Goal: Task Accomplishment & Management: Use online tool/utility

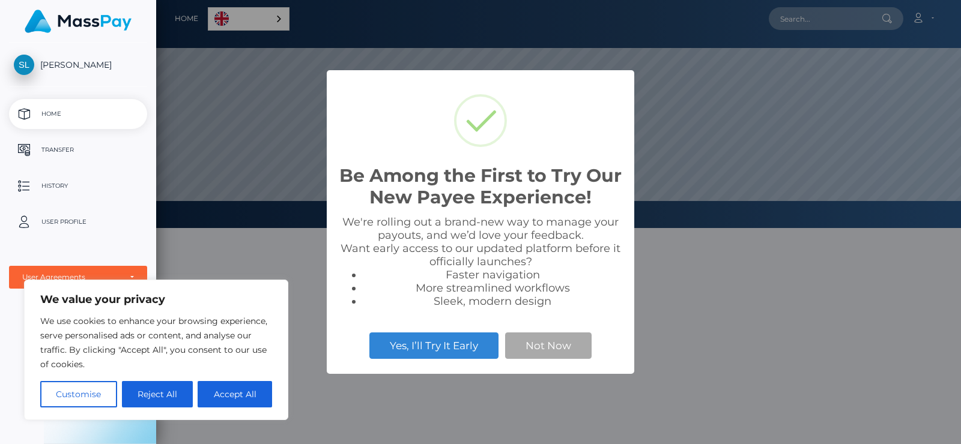
scroll to position [228, 805]
click at [232, 389] on button "Accept All" at bounding box center [235, 394] width 74 height 26
checkbox input "true"
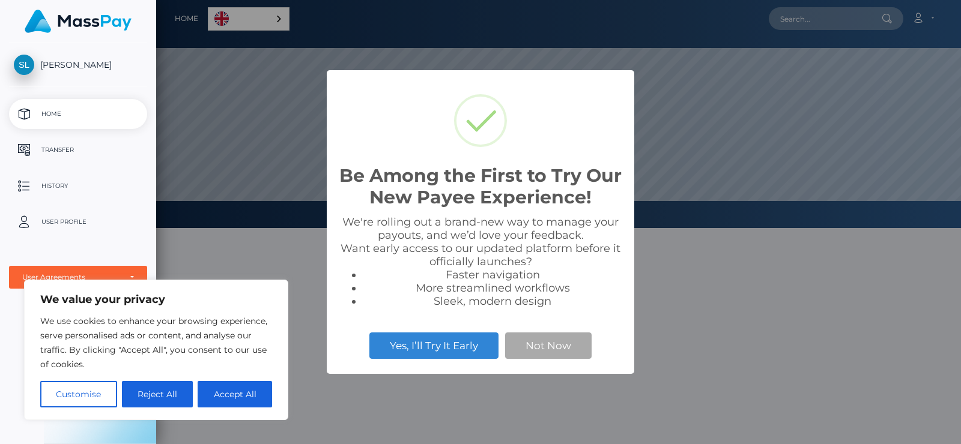
checkbox input "true"
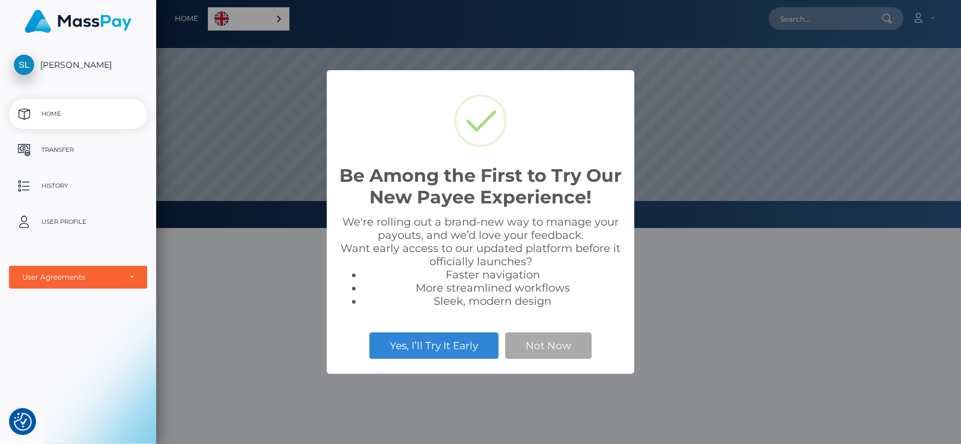
drag, startPoint x: 469, startPoint y: 195, endPoint x: 558, endPoint y: 262, distance: 111.5
click at [558, 262] on div "We're rolling out a brand-new way to manage your payouts, and we’d love your fe…" at bounding box center [480, 262] width 283 height 92
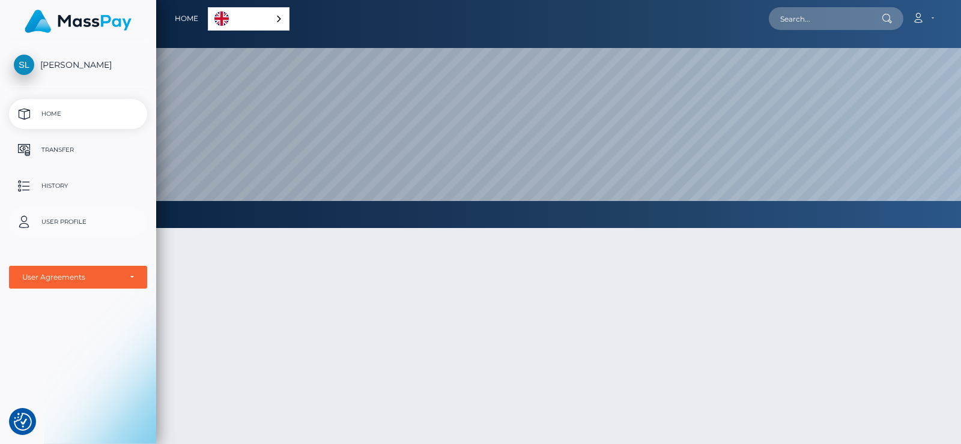
click at [80, 219] on p "User Profile" at bounding box center [78, 222] width 129 height 18
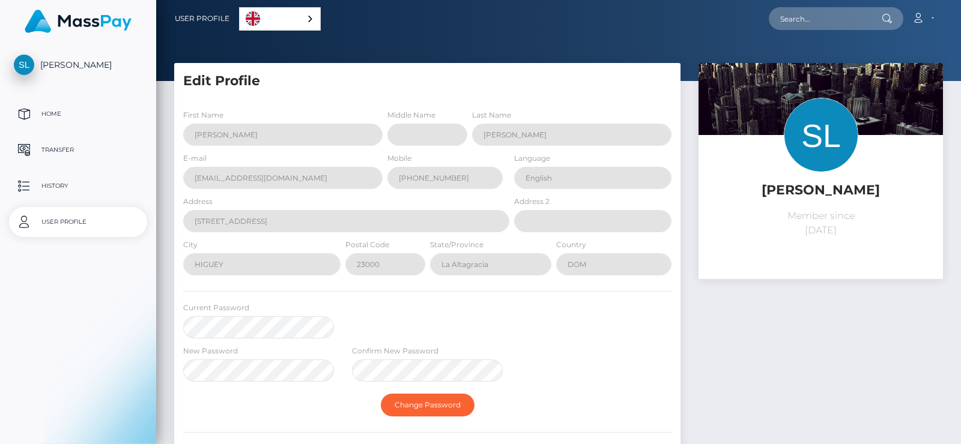
select select
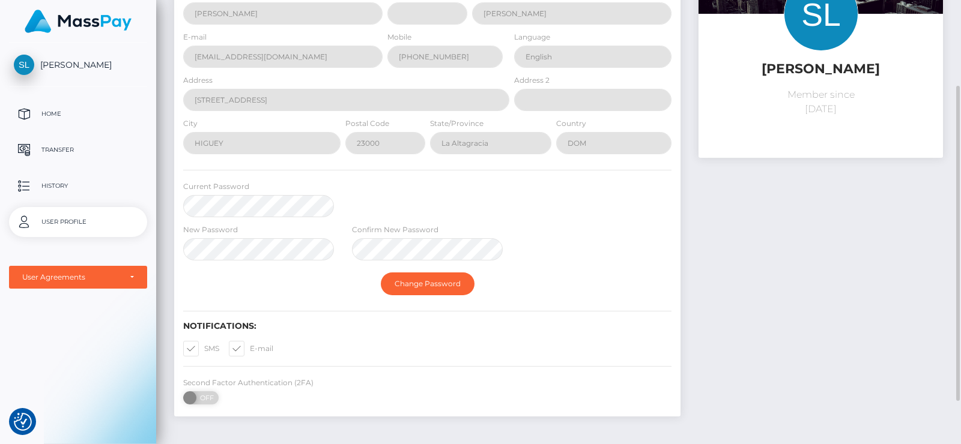
scroll to position [181, 0]
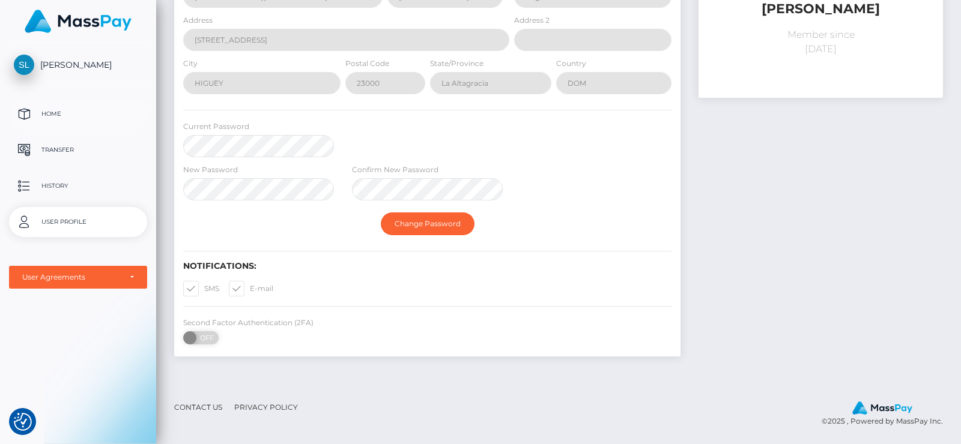
click at [90, 114] on p "Home" at bounding box center [78, 114] width 129 height 18
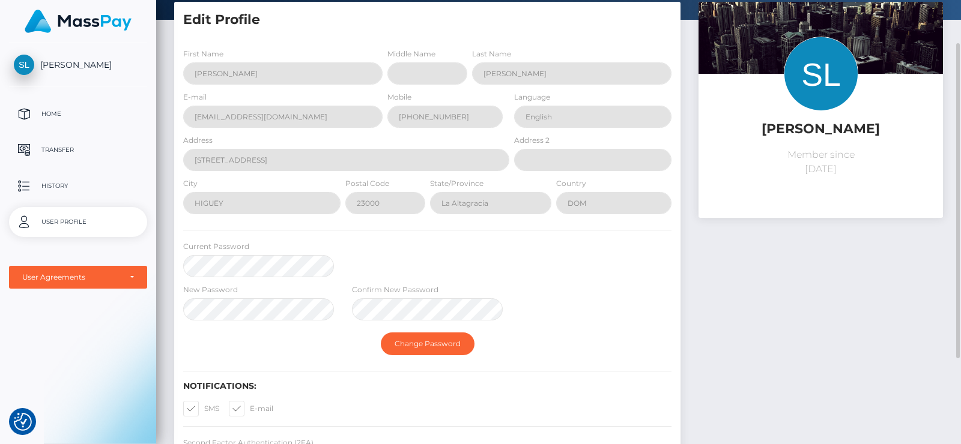
scroll to position [1, 0]
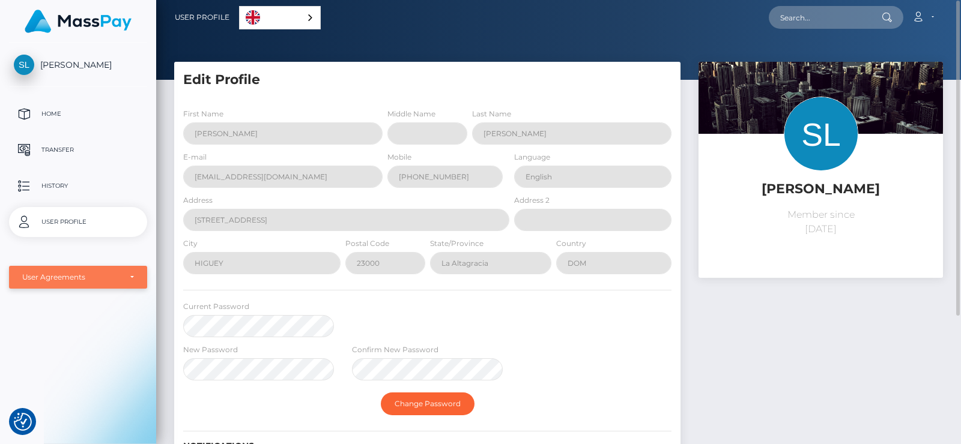
click at [127, 280] on div "User Agreements" at bounding box center [78, 278] width 112 height 10
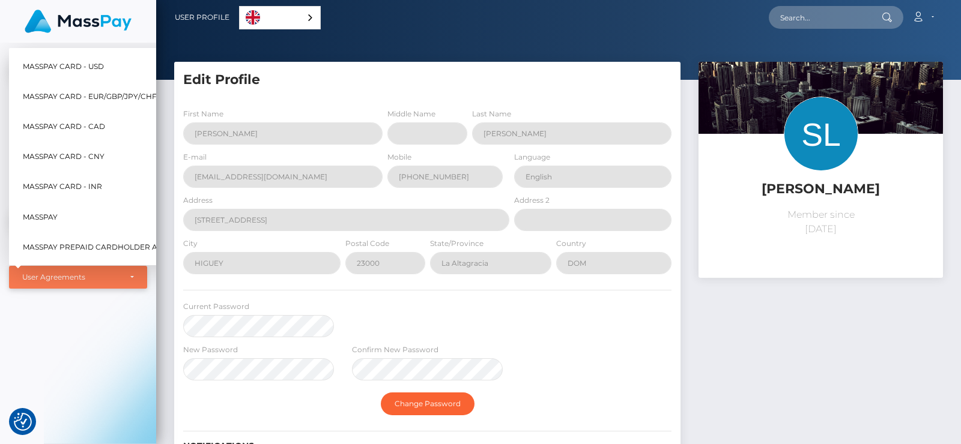
click at [118, 282] on div "User Agreements" at bounding box center [71, 278] width 98 height 10
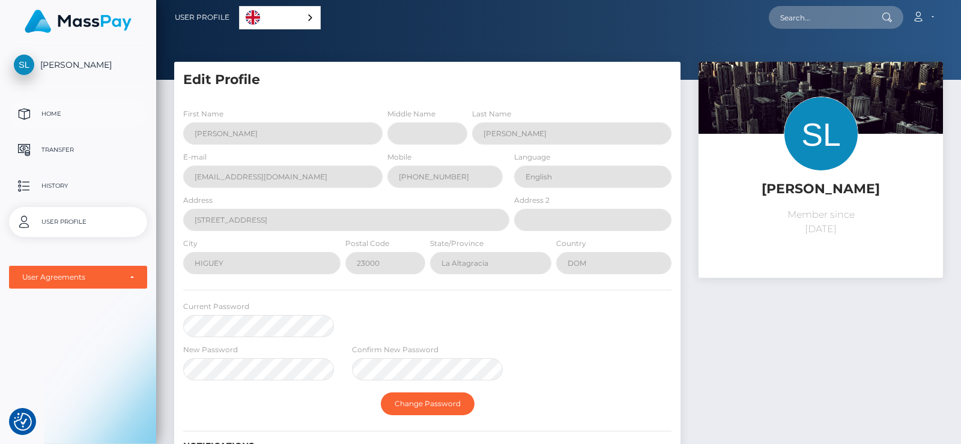
click at [100, 114] on p "Home" at bounding box center [78, 114] width 129 height 18
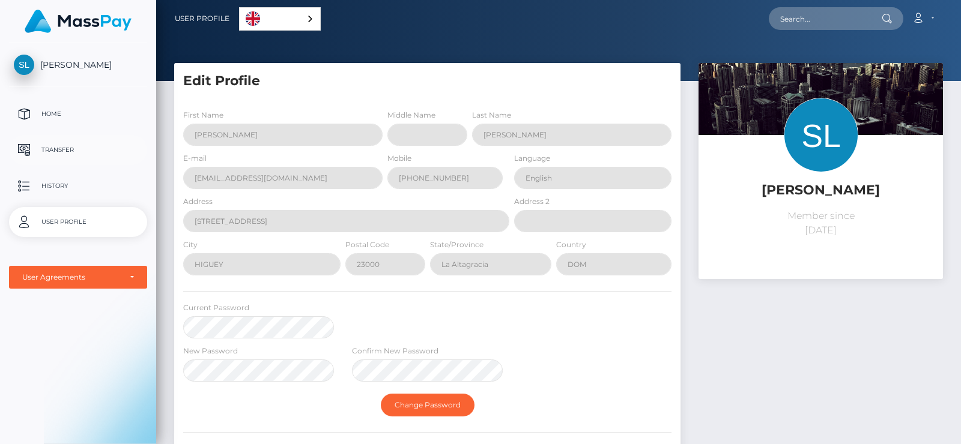
click at [74, 137] on link "Transfer" at bounding box center [78, 150] width 138 height 30
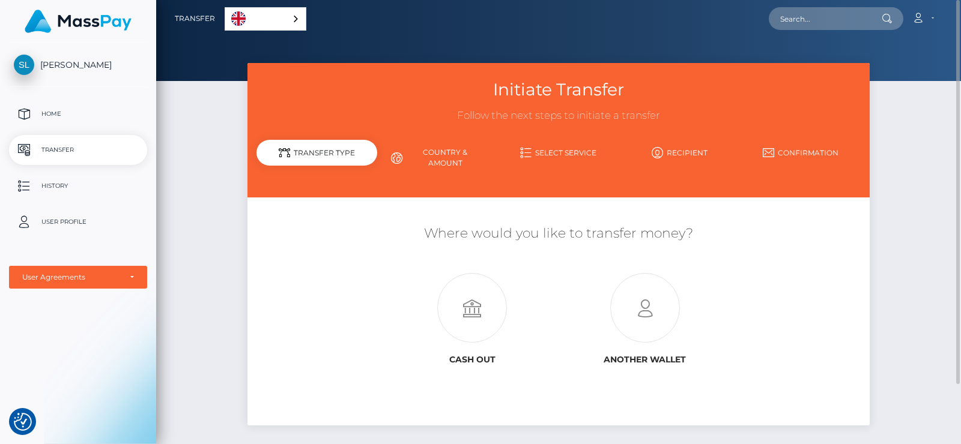
click at [454, 162] on link "Country & Amount" at bounding box center [437, 157] width 121 height 31
click at [338, 148] on div "Transfer Type" at bounding box center [316, 153] width 121 height 26
click at [467, 286] on icon at bounding box center [472, 309] width 173 height 70
